Goal: Check status: Check status

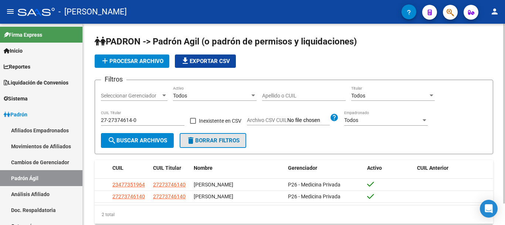
click at [199, 138] on span "delete Borrar Filtros" at bounding box center [212, 140] width 53 height 7
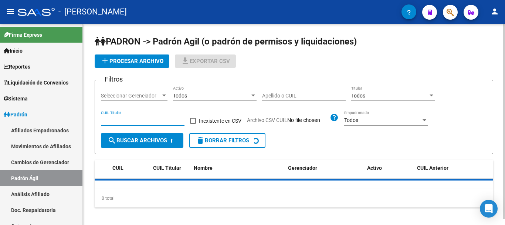
click at [143, 118] on input "CUIL Titular" at bounding box center [143, 120] width 84 height 6
paste input "20-95847530-7"
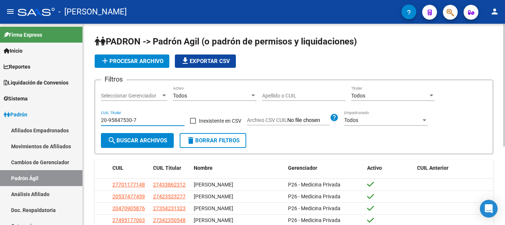
type input "20-95847530-7"
click at [136, 138] on span "search Buscar Archivos" at bounding box center [138, 140] width 60 height 7
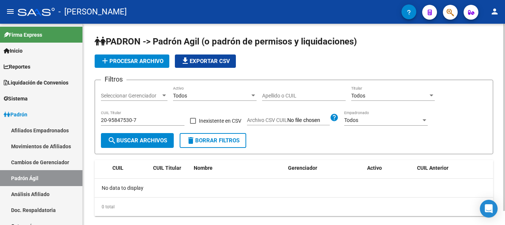
click at [122, 137] on span "search Buscar Archivos" at bounding box center [138, 140] width 60 height 7
click at [200, 144] on button "delete Borrar Filtros" at bounding box center [213, 140] width 67 height 15
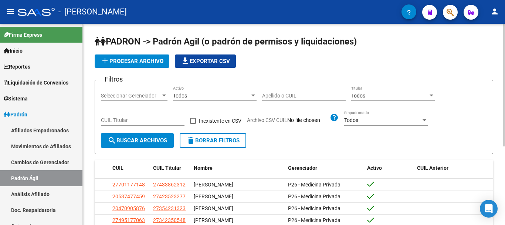
click at [138, 120] on input "CUIL Titular" at bounding box center [143, 120] width 84 height 6
paste input "20-95847530-7"
type input "20-95847530-7"
click at [139, 139] on span "search Buscar Archivos" at bounding box center [138, 140] width 60 height 7
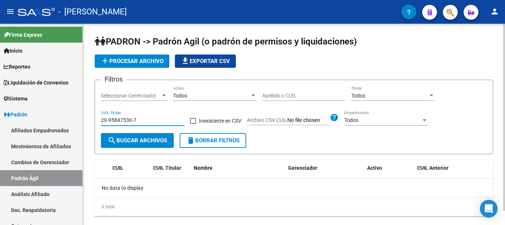
drag, startPoint x: 149, startPoint y: 121, endPoint x: 108, endPoint y: 120, distance: 40.7
click at [60, 120] on mat-sidenav-container "Firma Express Inicio Instructivos Contacto OS Reportes Tablero de Control Ingre…" at bounding box center [252, 124] width 505 height 201
click at [223, 140] on span "delete Borrar Filtros" at bounding box center [212, 140] width 53 height 7
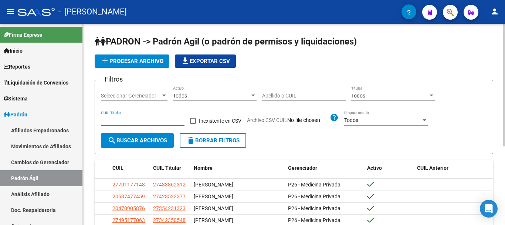
click at [141, 122] on input "CUIL Titular" at bounding box center [143, 120] width 84 height 6
paste input "20-95847530-7"
type input "20-95847530-7"
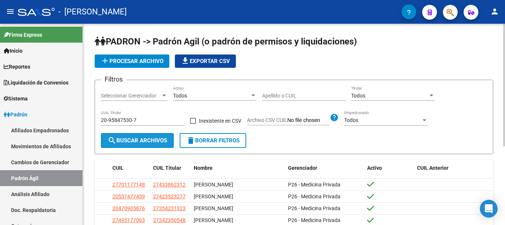
click at [146, 140] on span "search Buscar Archivos" at bounding box center [138, 140] width 60 height 7
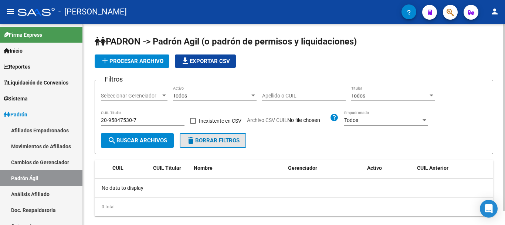
click at [216, 139] on span "delete Borrar Filtros" at bounding box center [212, 140] width 53 height 7
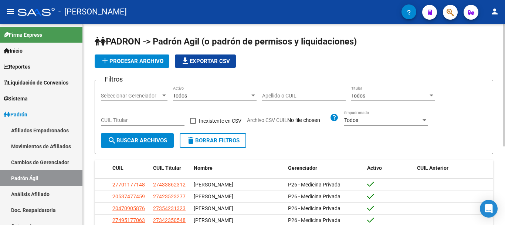
click at [146, 119] on input "CUIL Titular" at bounding box center [143, 120] width 84 height 6
paste input "20-95847530-7"
type input "20-95847530-7"
click at [140, 139] on span "search Buscar Archivos" at bounding box center [138, 140] width 60 height 7
